Goal: Information Seeking & Learning: Learn about a topic

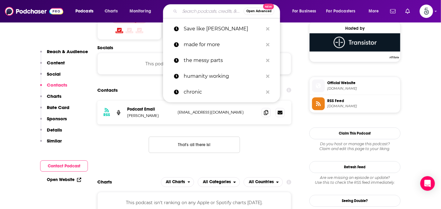
scroll to position [446, 0]
click at [196, 12] on input "Search podcasts, credits, & more..." at bounding box center [212, 11] width 64 height 10
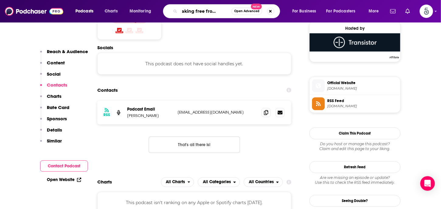
scroll to position [0, 13]
type input "Breaking free from narcissistic abuse"
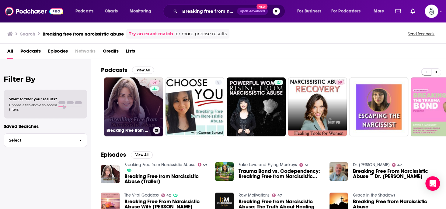
click at [138, 107] on link "57 Breaking Free from Narcissistic Abuse" at bounding box center [133, 107] width 59 height 59
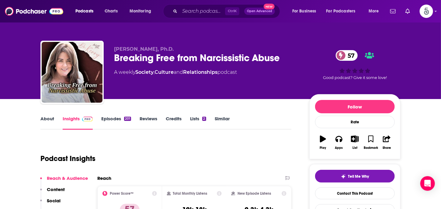
click at [112, 117] on link "Episodes 201" at bounding box center [116, 123] width 30 height 14
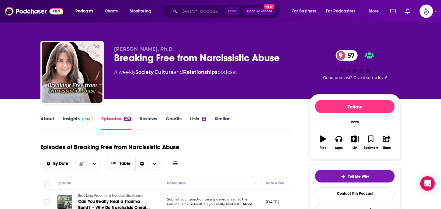
click at [191, 12] on input "Search podcasts, credits, & more..." at bounding box center [202, 11] width 45 height 10
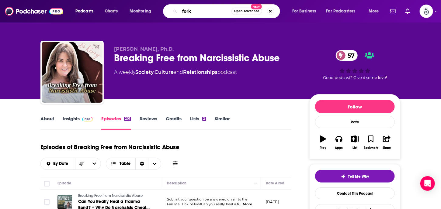
type input "forks"
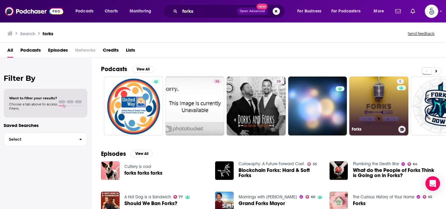
click at [375, 100] on link "5 Forks" at bounding box center [378, 106] width 59 height 59
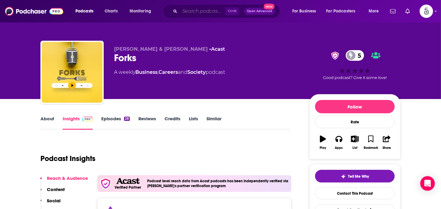
click at [197, 13] on input "Search podcasts, credits, & more..." at bounding box center [202, 11] width 45 height 10
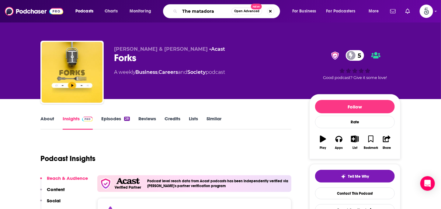
type input "The matadoras"
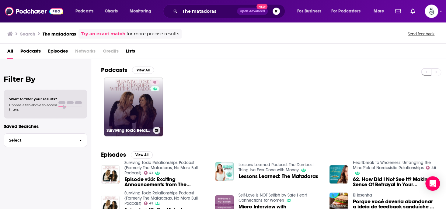
click at [133, 104] on link "41 Surviving Toxic Relationships Podcast (Formerly The Matadoras, No More Bull …" at bounding box center [133, 107] width 59 height 59
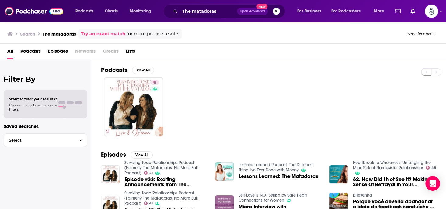
click at [275, 9] on button "Search podcasts, credits, & more..." at bounding box center [276, 11] width 7 height 7
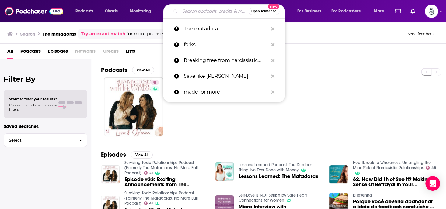
click at [195, 12] on input "Search podcasts, credits, & more..." at bounding box center [214, 11] width 69 height 10
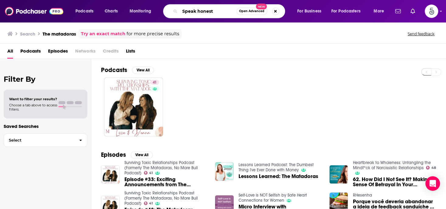
type input "Speak honest"
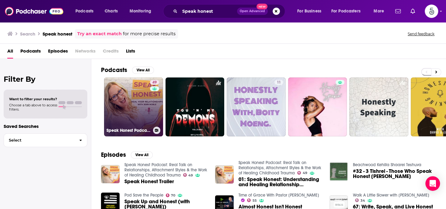
click at [138, 104] on link "49 Speak Honest Podcast: Real Talk on Relationships, Attachment Styles & the Wo…" at bounding box center [133, 107] width 59 height 59
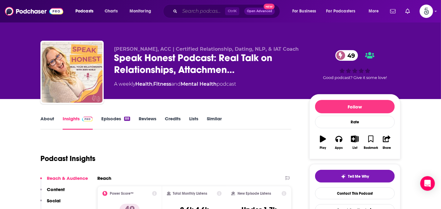
click at [203, 10] on input "Search podcasts, credits, & more..." at bounding box center [202, 11] width 45 height 10
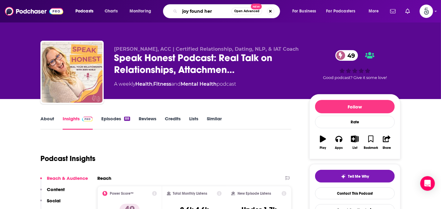
type input "joy found here"
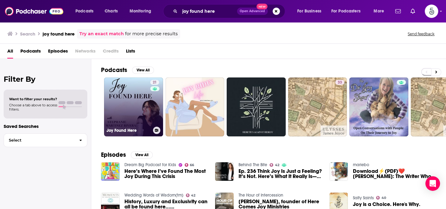
click at [131, 101] on link "21 Joy Found Here" at bounding box center [133, 107] width 59 height 59
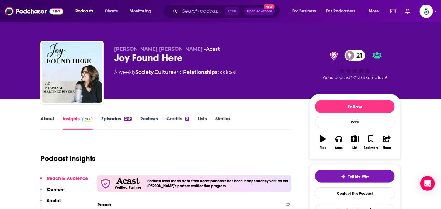
click at [111, 118] on link "Episodes 249" at bounding box center [116, 123] width 30 height 14
